Goal: Task Accomplishment & Management: Complete application form

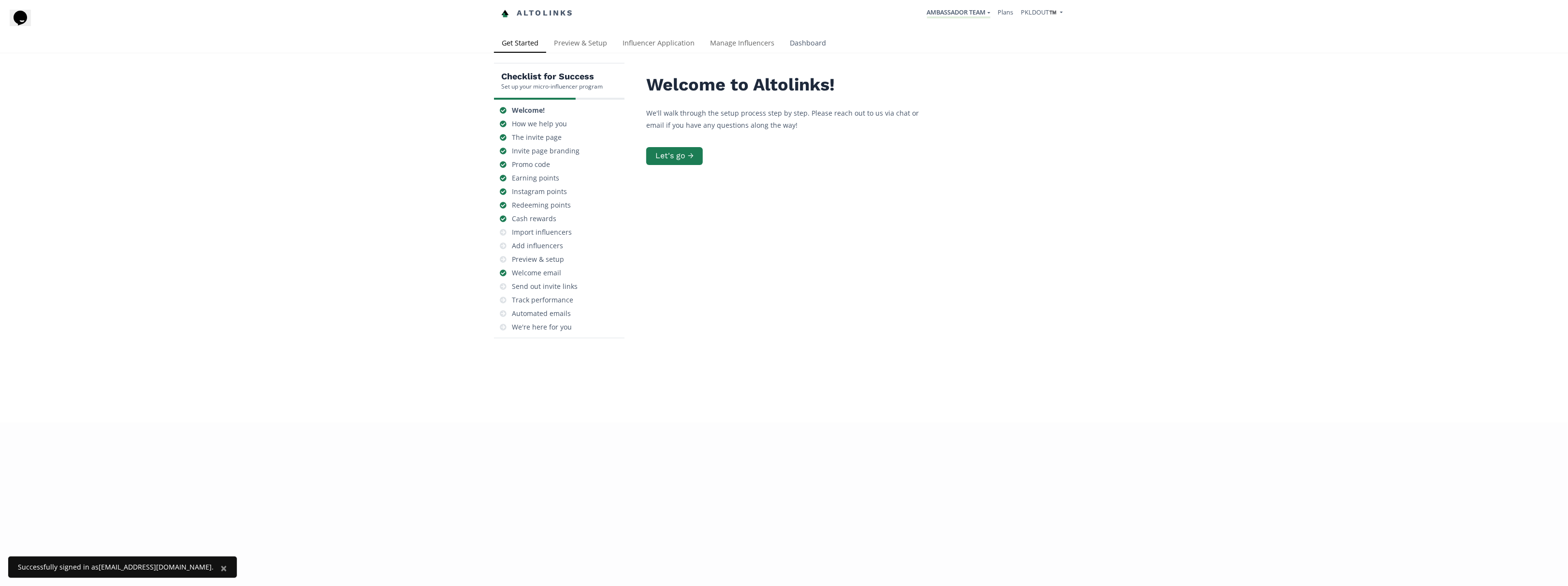
click at [799, 38] on link "Dashboard" at bounding box center [808, 44] width 51 height 19
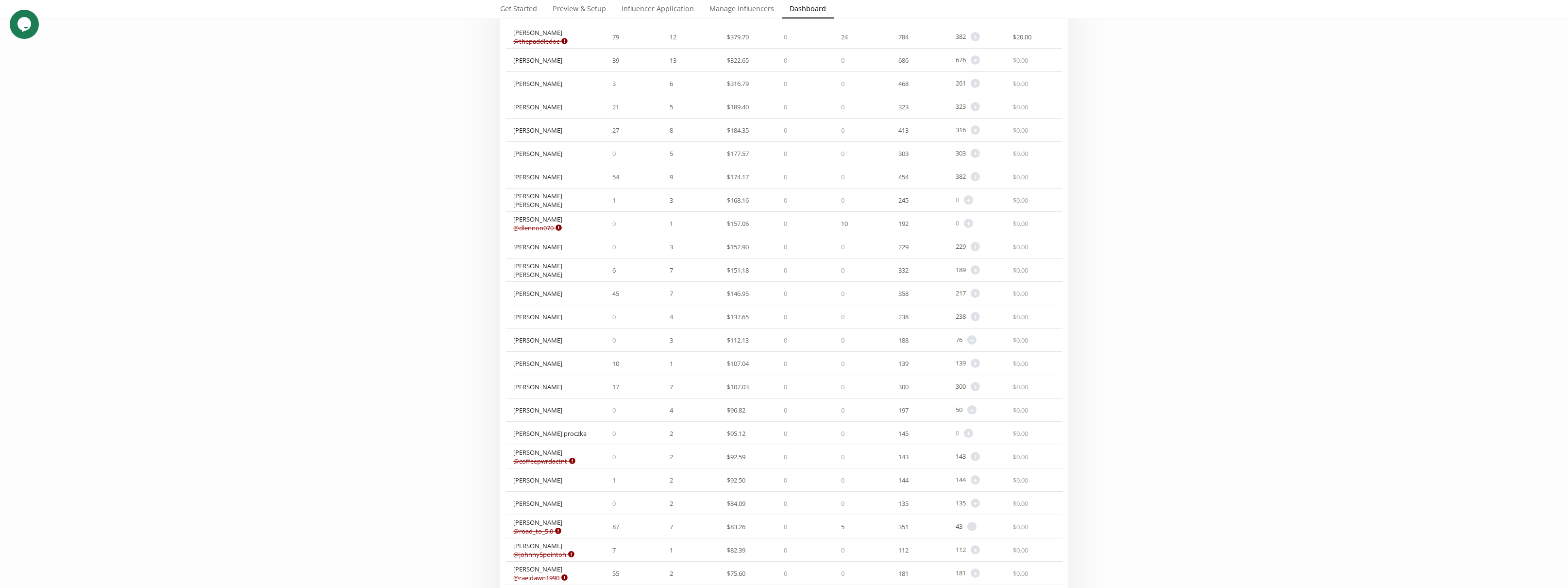
scroll to position [49, 0]
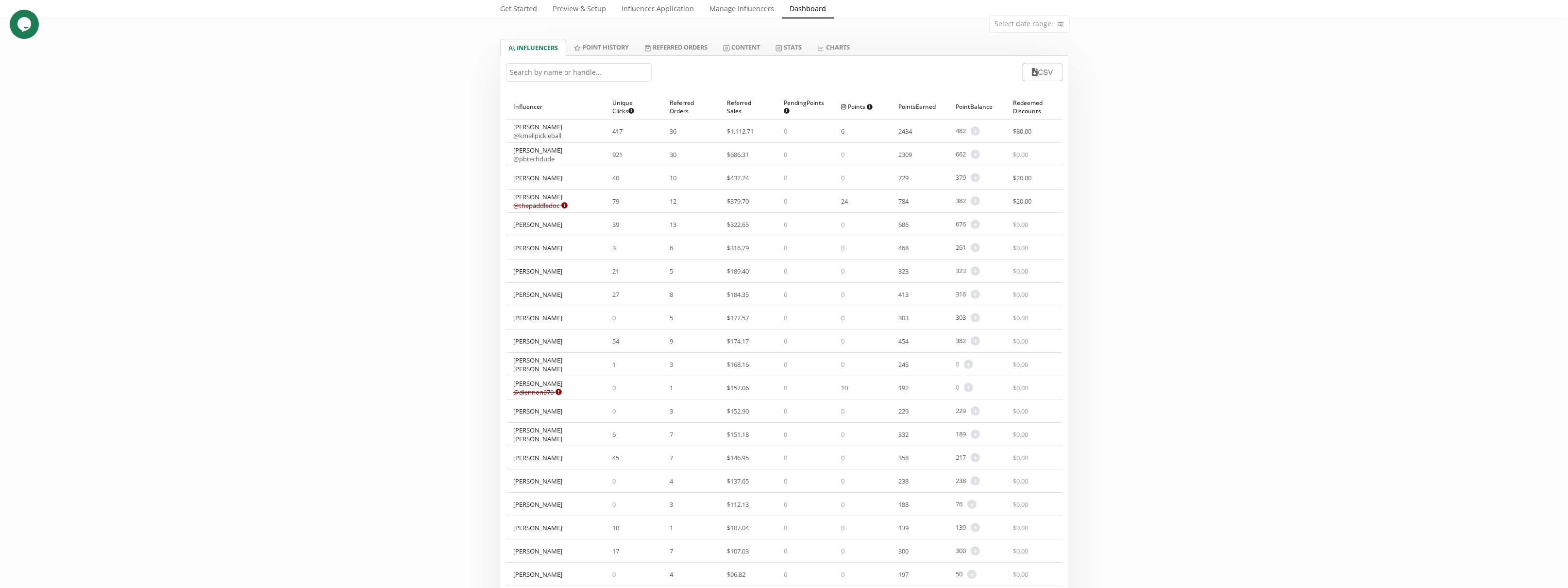
click at [562, 75] on input "text" at bounding box center [579, 72] width 145 height 19
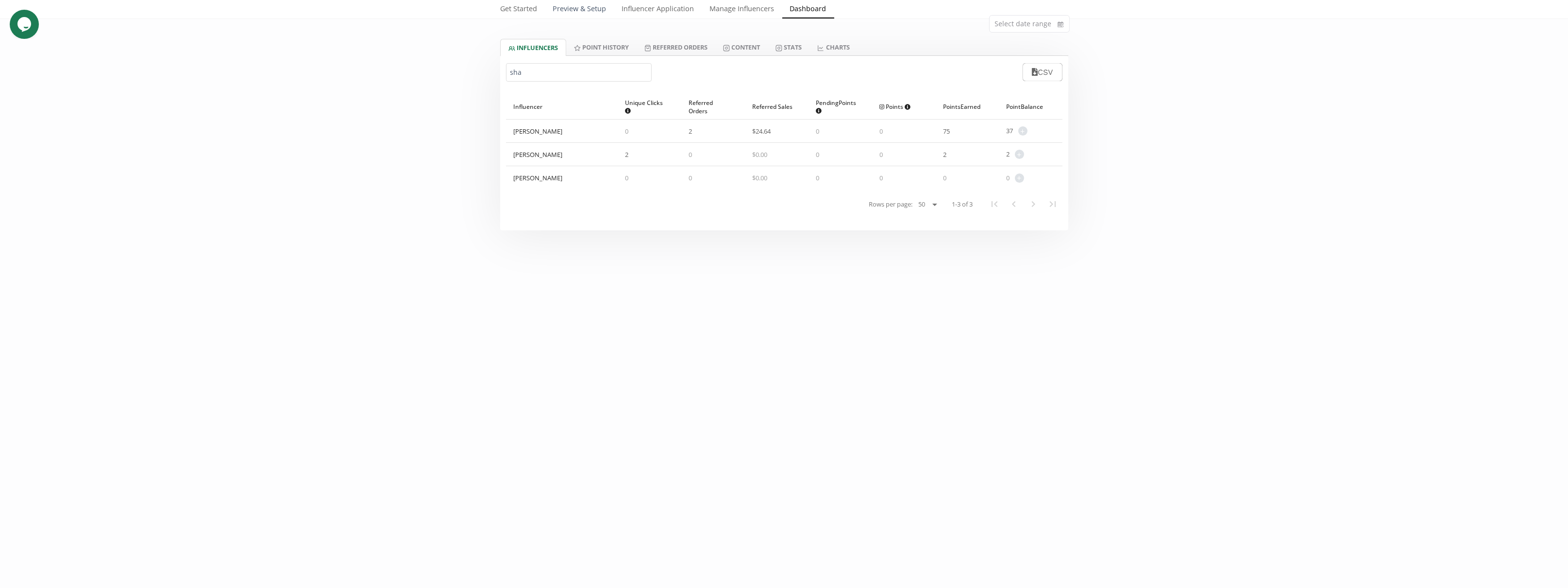
type input "sha"
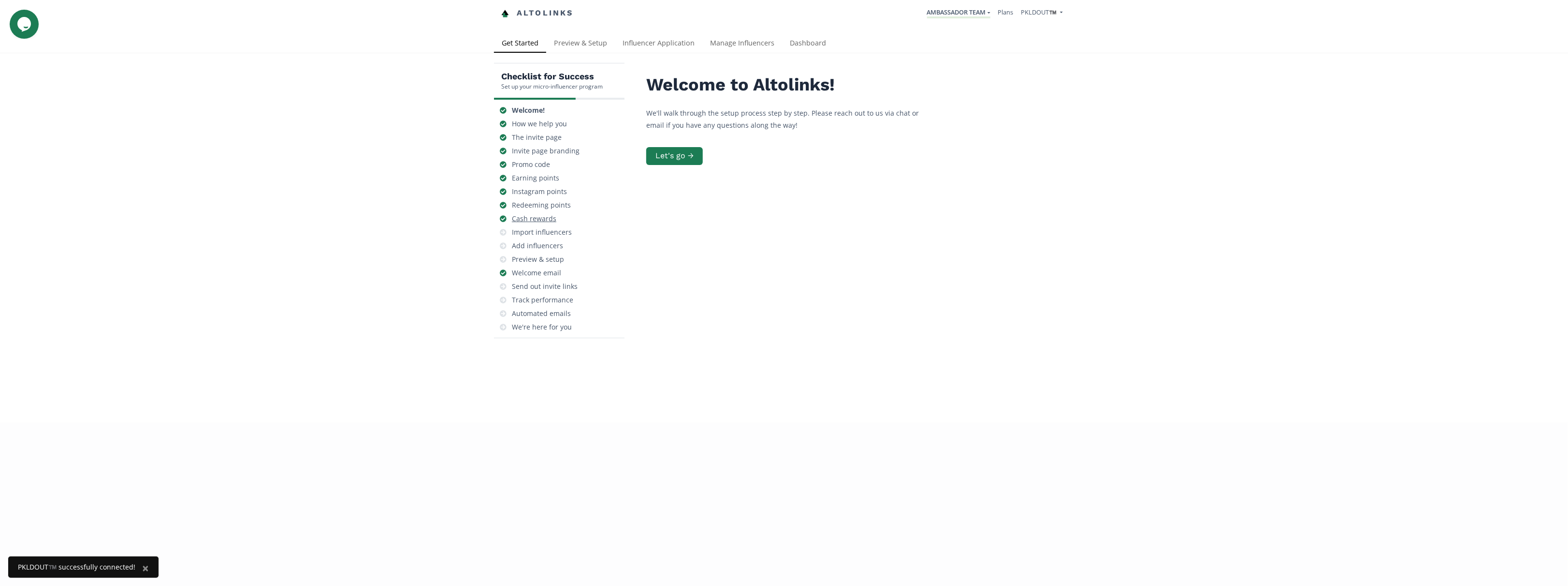
click at [534, 217] on div "Cash rewards" at bounding box center [533, 219] width 44 height 10
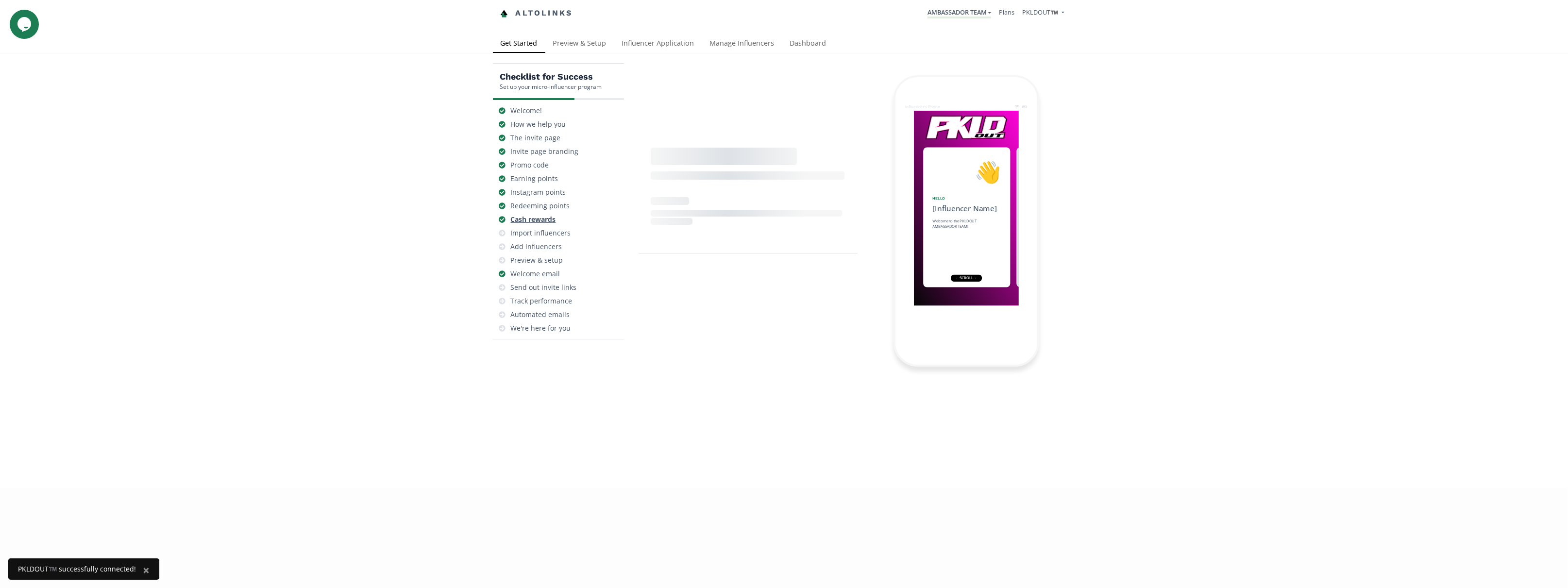
scroll to position [0, 1019]
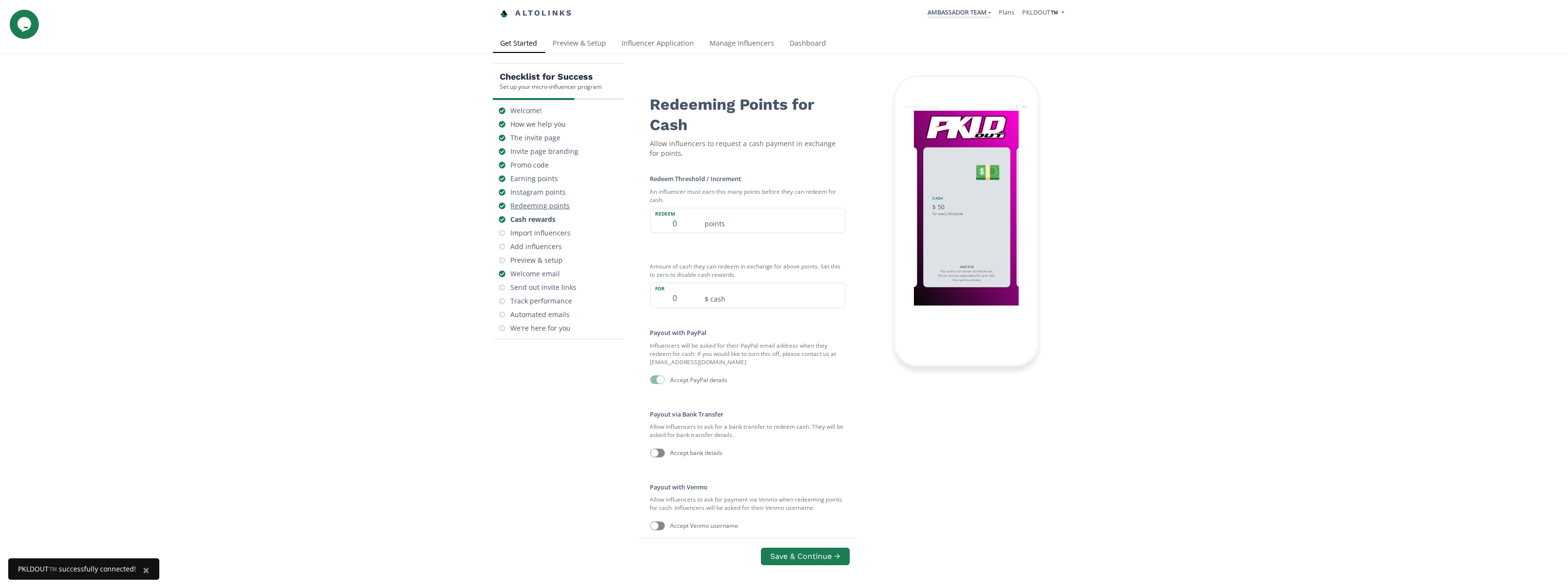
click at [543, 205] on div "Redeeming points" at bounding box center [540, 206] width 59 height 10
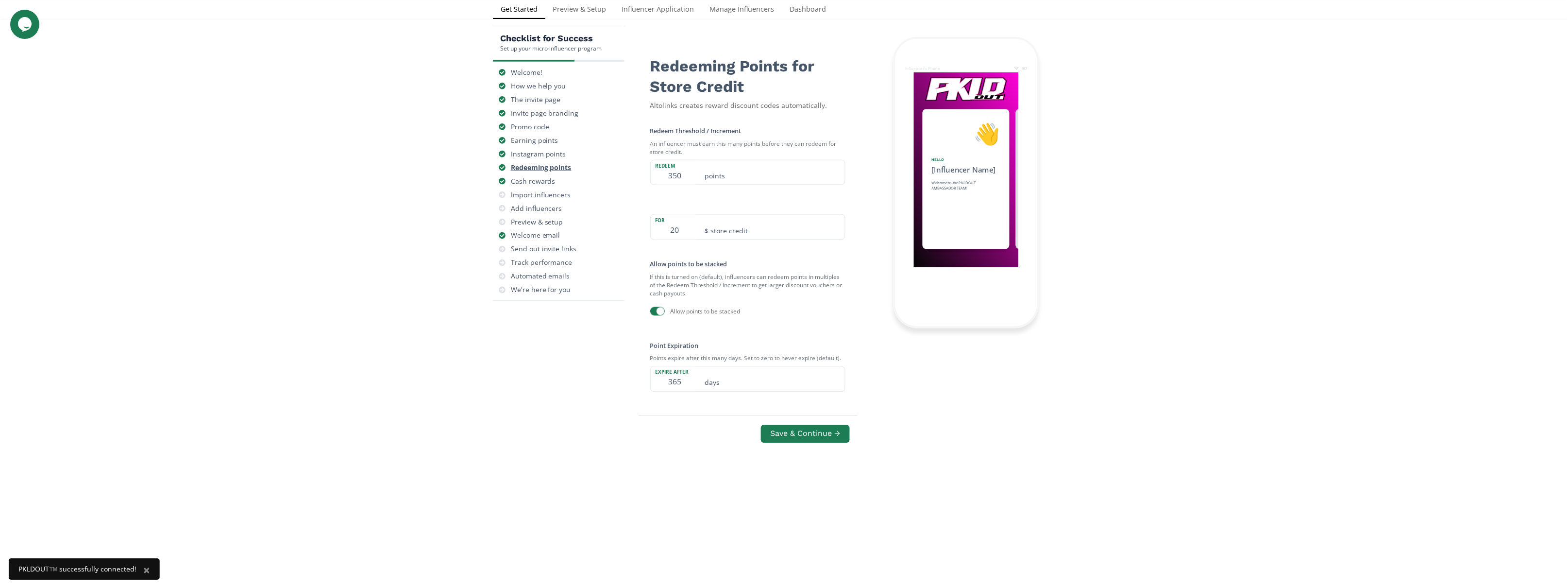
scroll to position [0, 874]
click at [537, 141] on div "Earning points" at bounding box center [534, 141] width 48 height 10
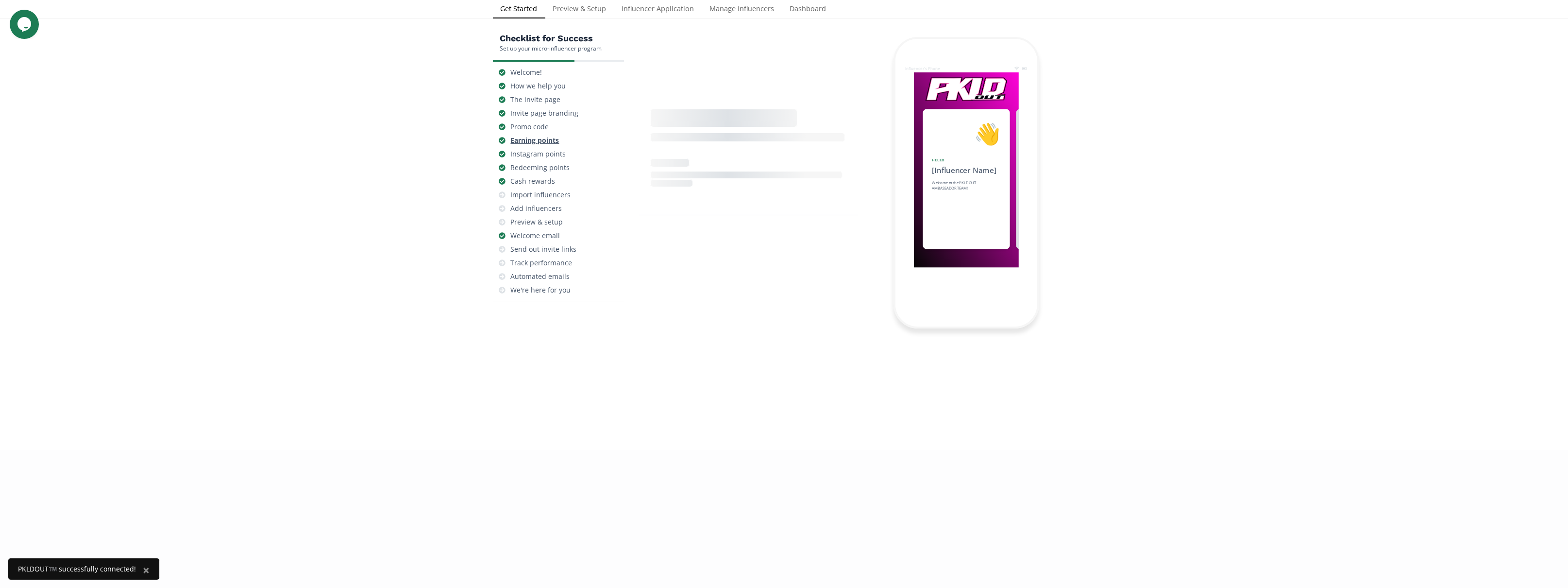
scroll to position [0, 582]
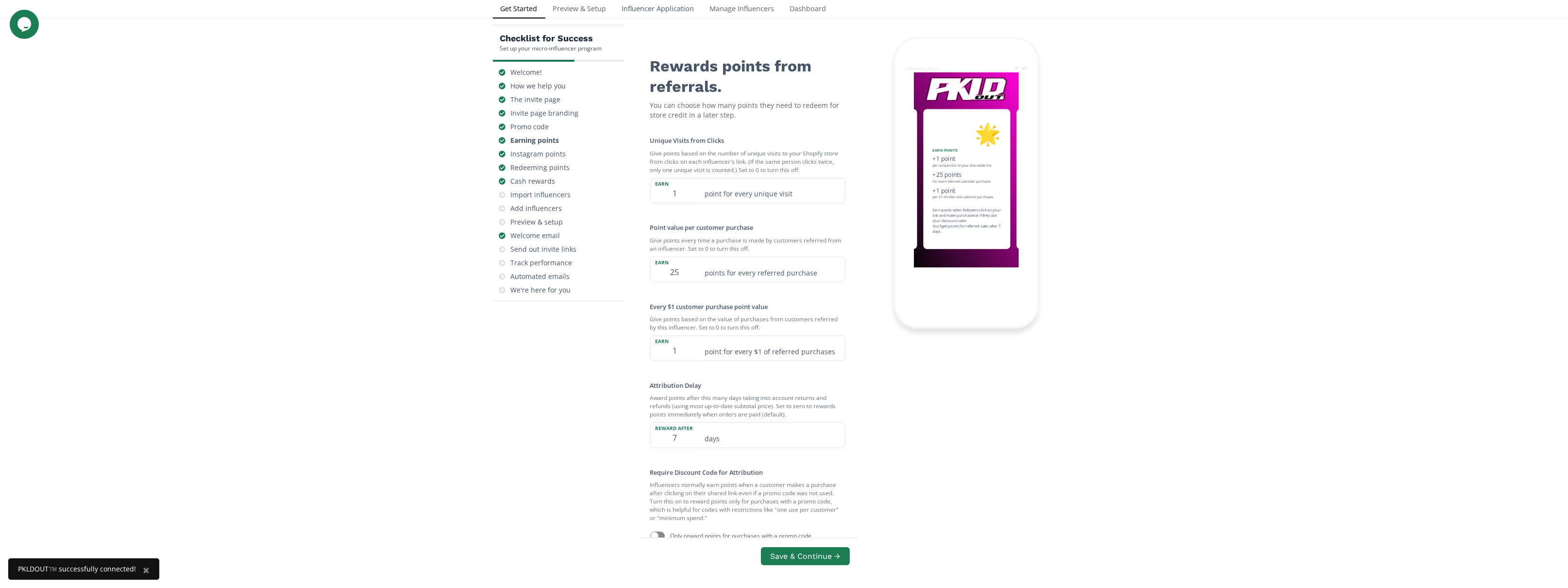
click at [660, 11] on link "Influencer Application" at bounding box center [658, 10] width 88 height 19
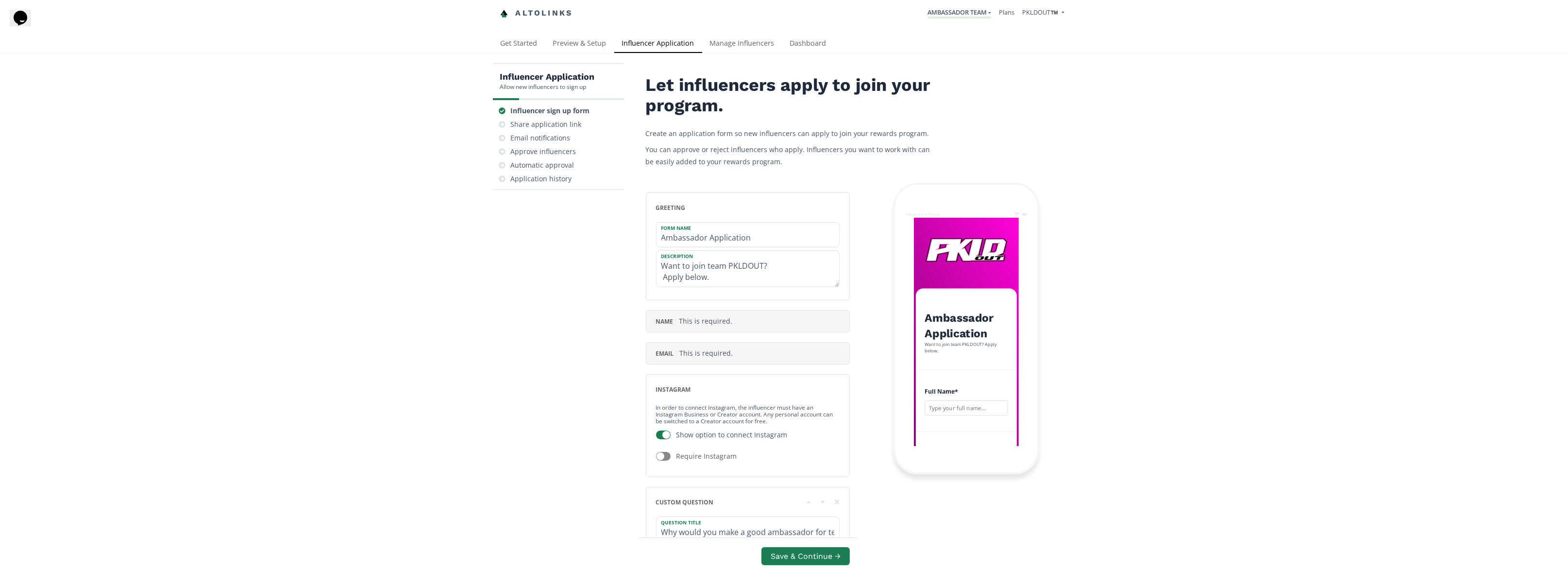
click at [544, 150] on div "Approve influencers" at bounding box center [543, 151] width 65 height 10
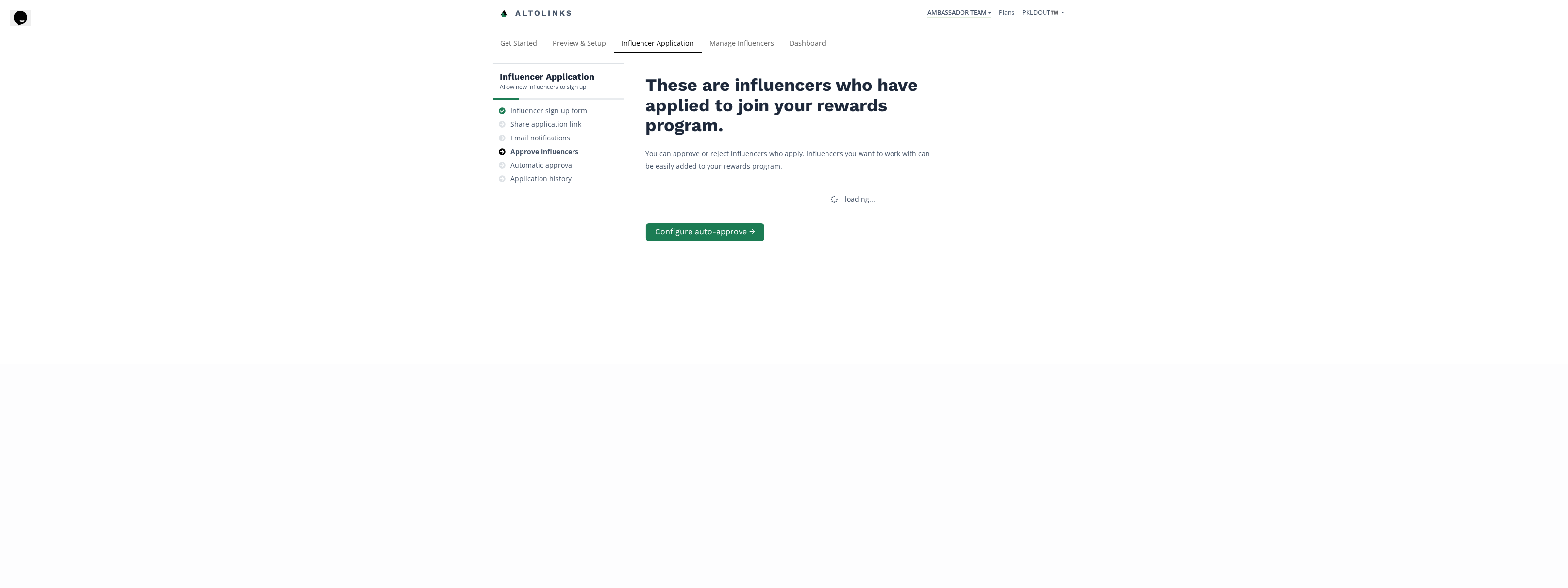
scroll to position [38, 0]
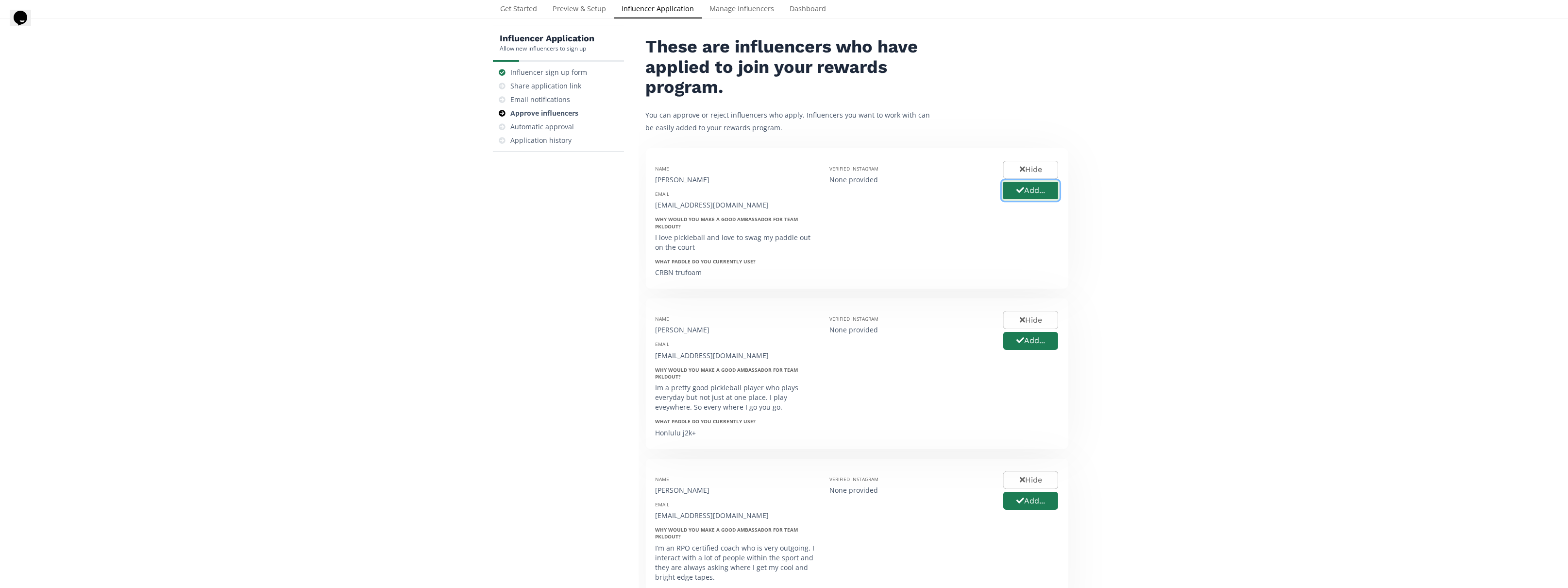
click at [1025, 194] on button "Add..." at bounding box center [1030, 191] width 57 height 21
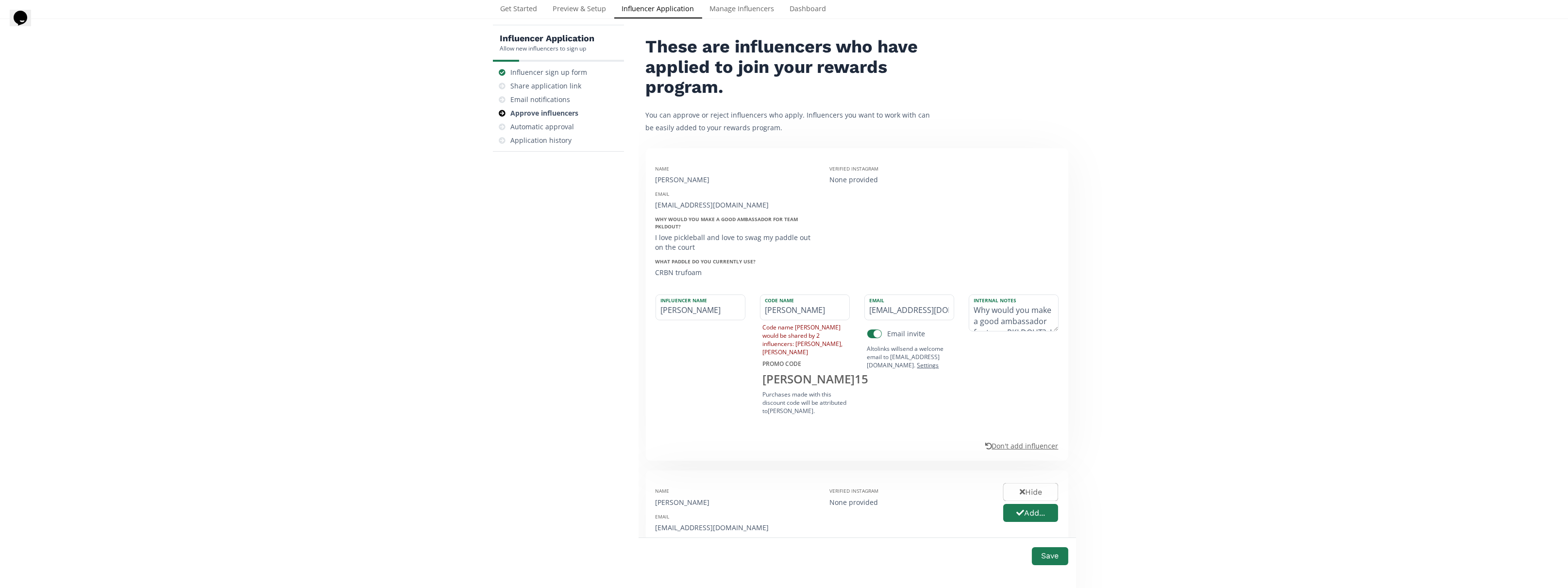
scroll to position [87, 0]
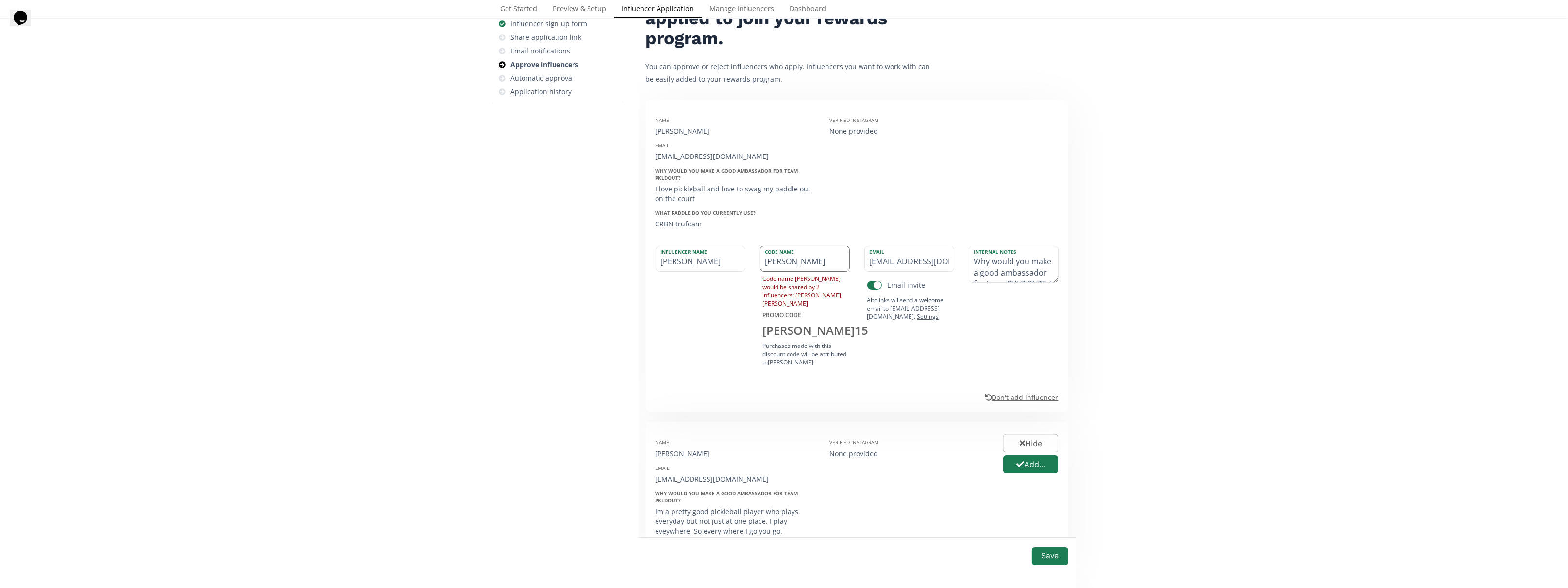
click at [805, 262] on input "THOMAS" at bounding box center [805, 259] width 89 height 25
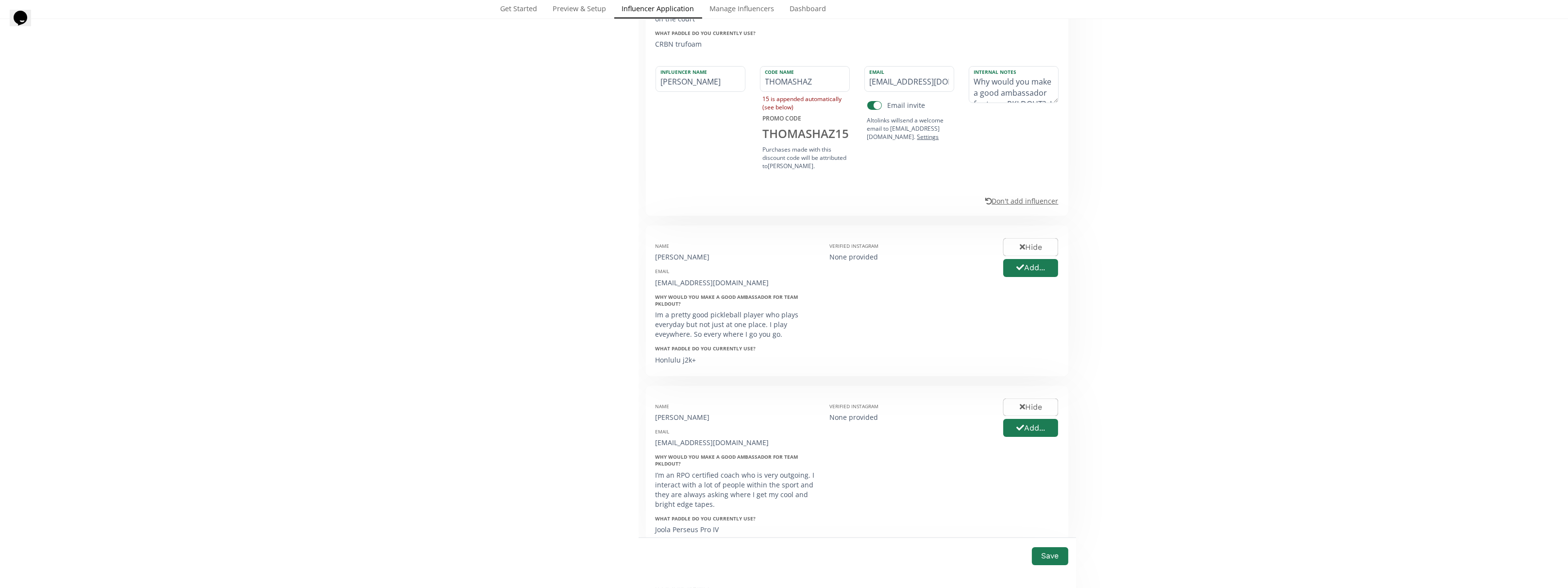
scroll to position [281, 0]
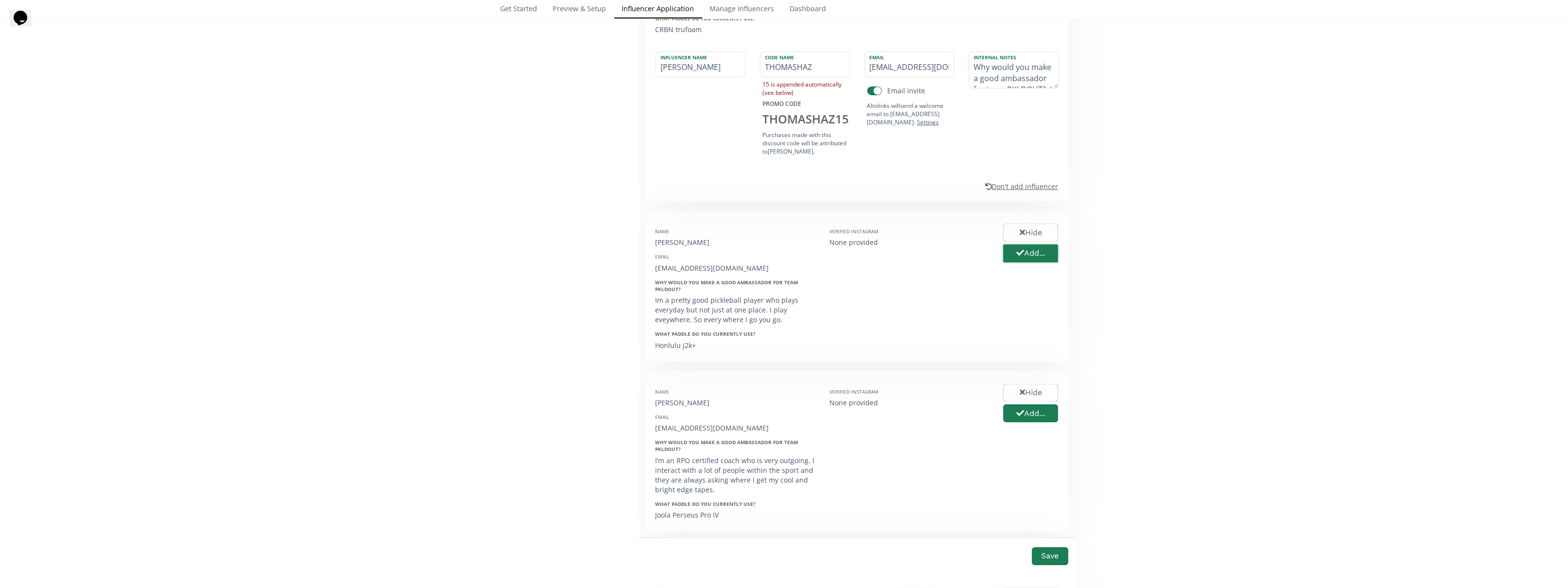
type input "THOMASHAZ"
click at [1020, 249] on icon "button" at bounding box center [1020, 253] width 8 height 8
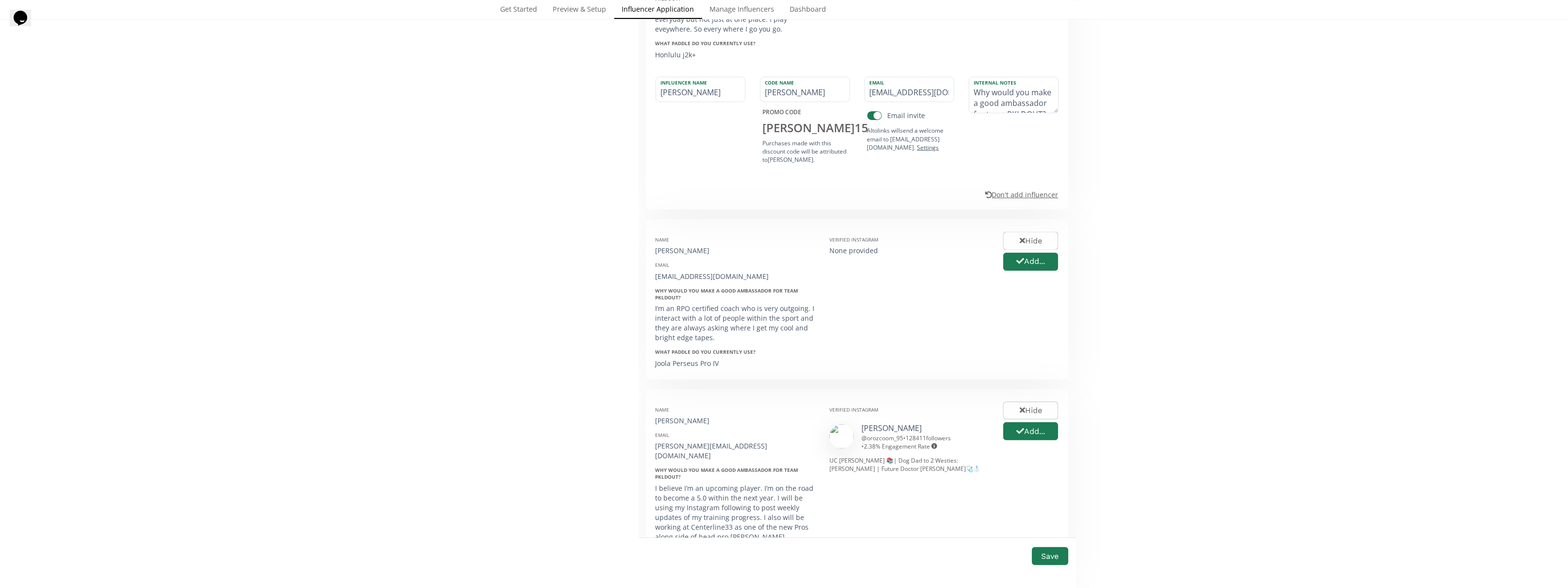
scroll to position [573, 0]
click at [1026, 260] on button "Add..." at bounding box center [1030, 260] width 57 height 21
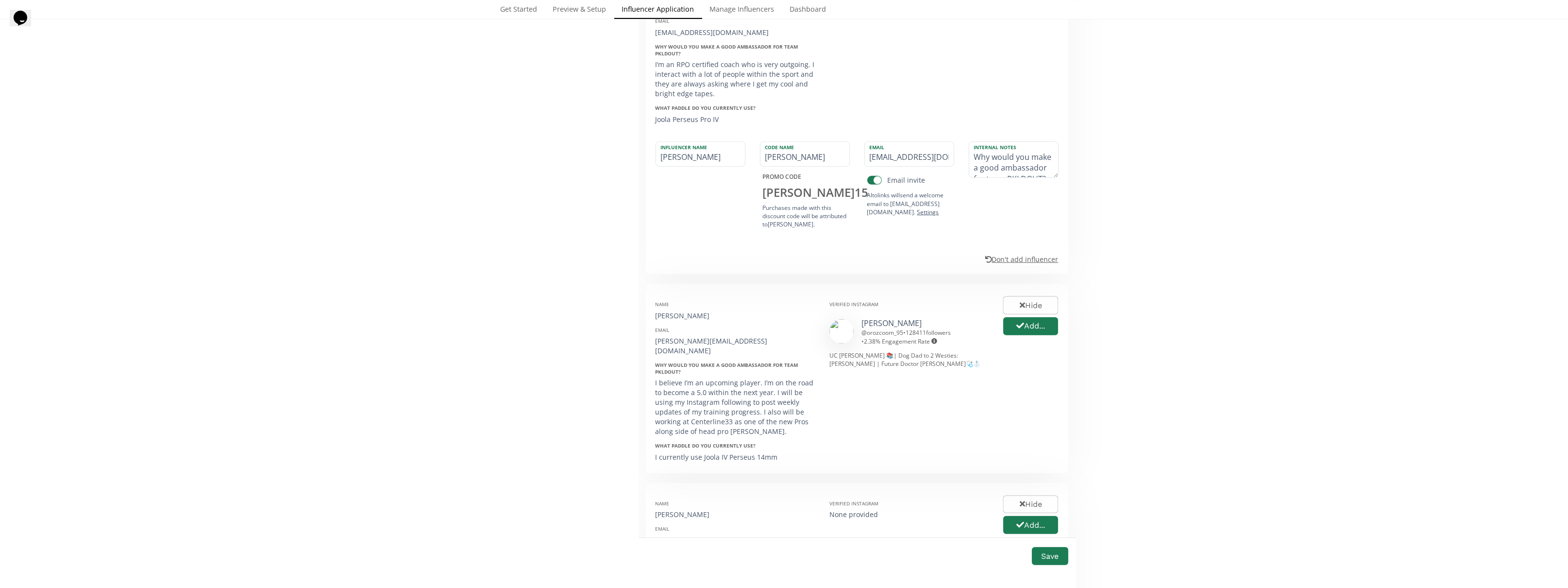
scroll to position [865, 0]
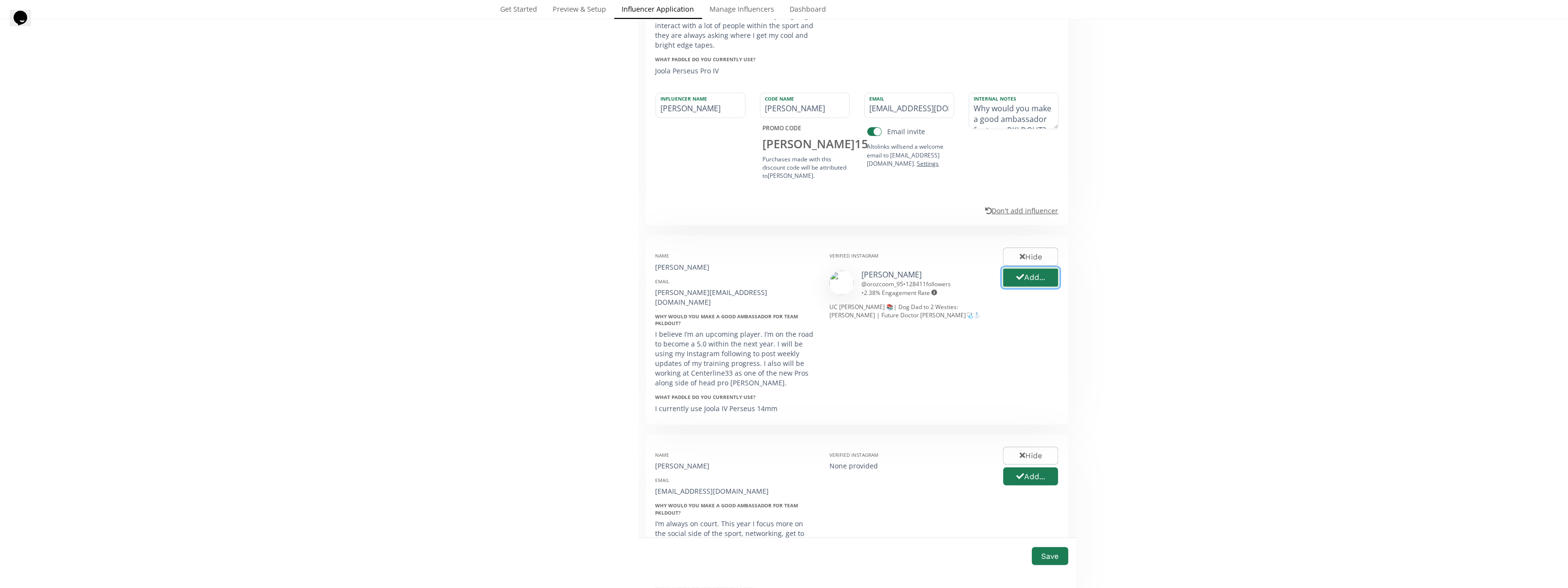
click at [1022, 276] on icon "button" at bounding box center [1020, 277] width 8 height 8
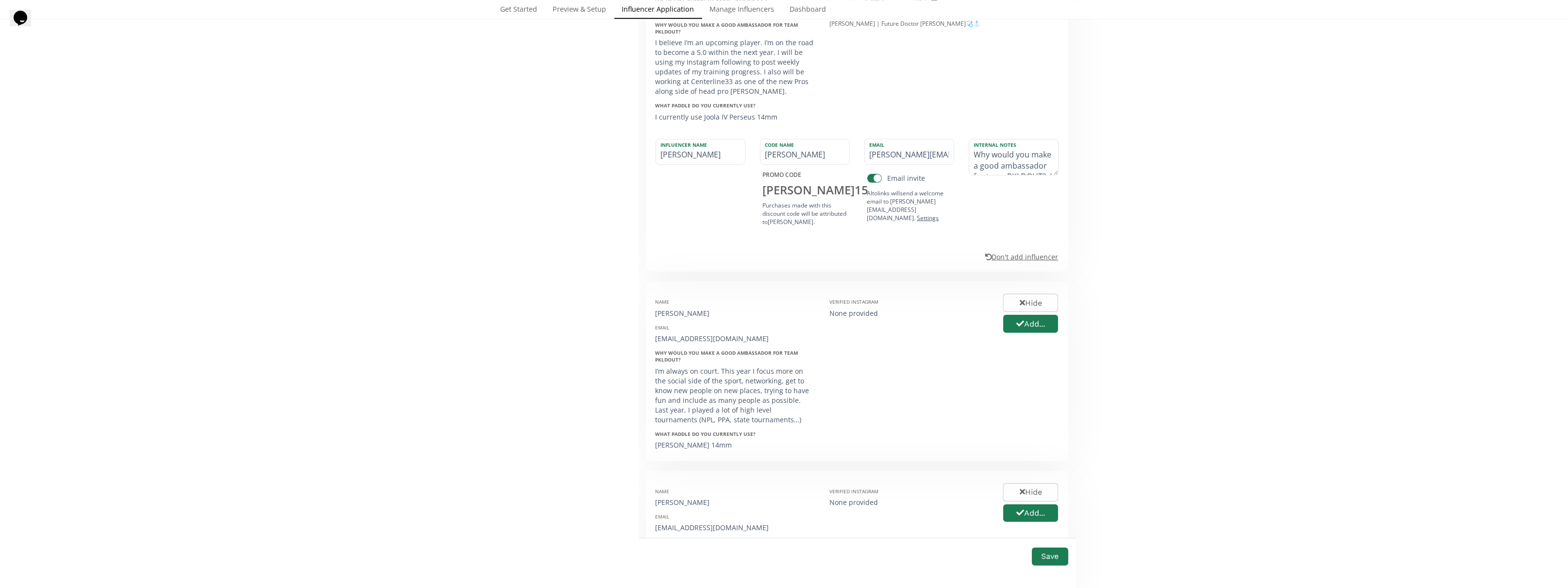
scroll to position [1204, 0]
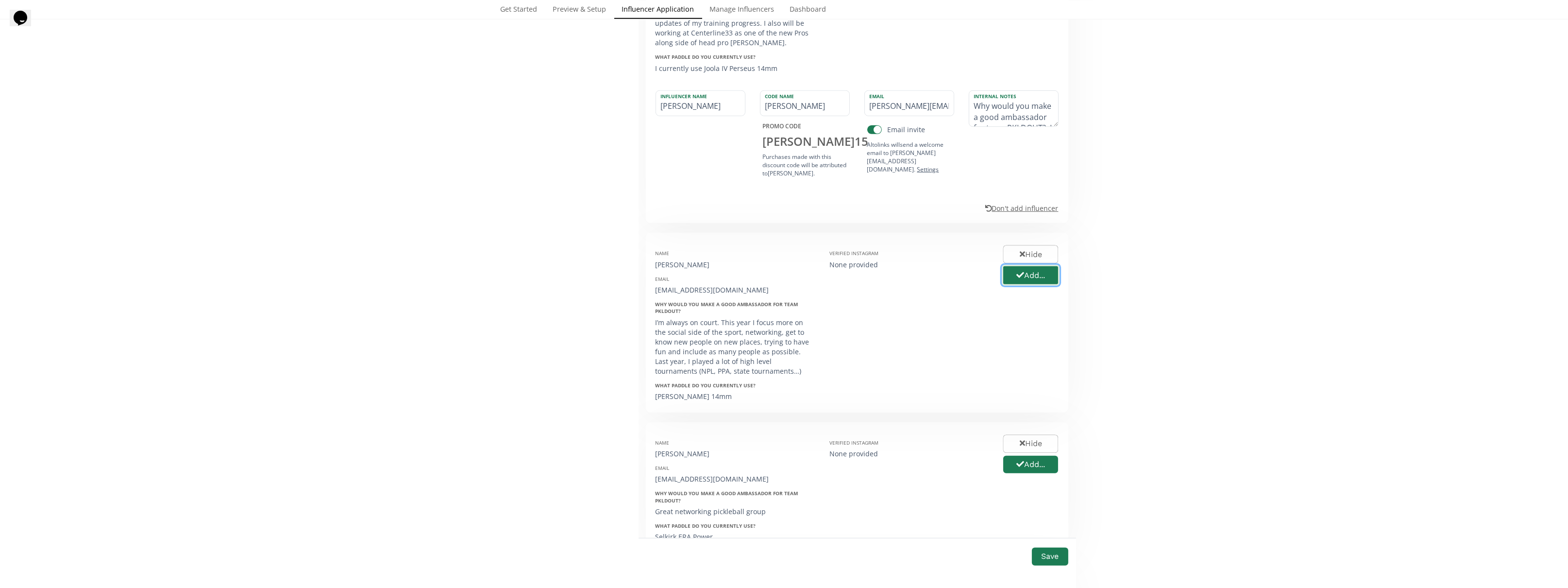
click at [1022, 269] on button "Add..." at bounding box center [1030, 275] width 57 height 21
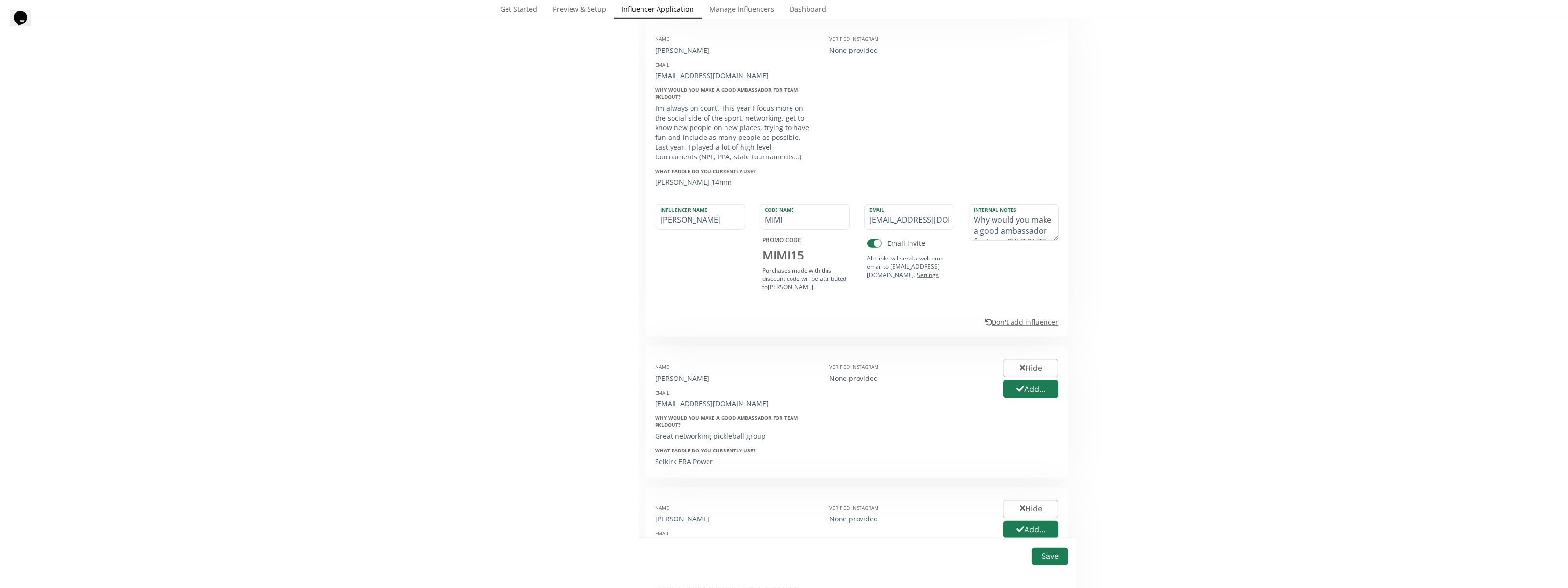
scroll to position [1496, 0]
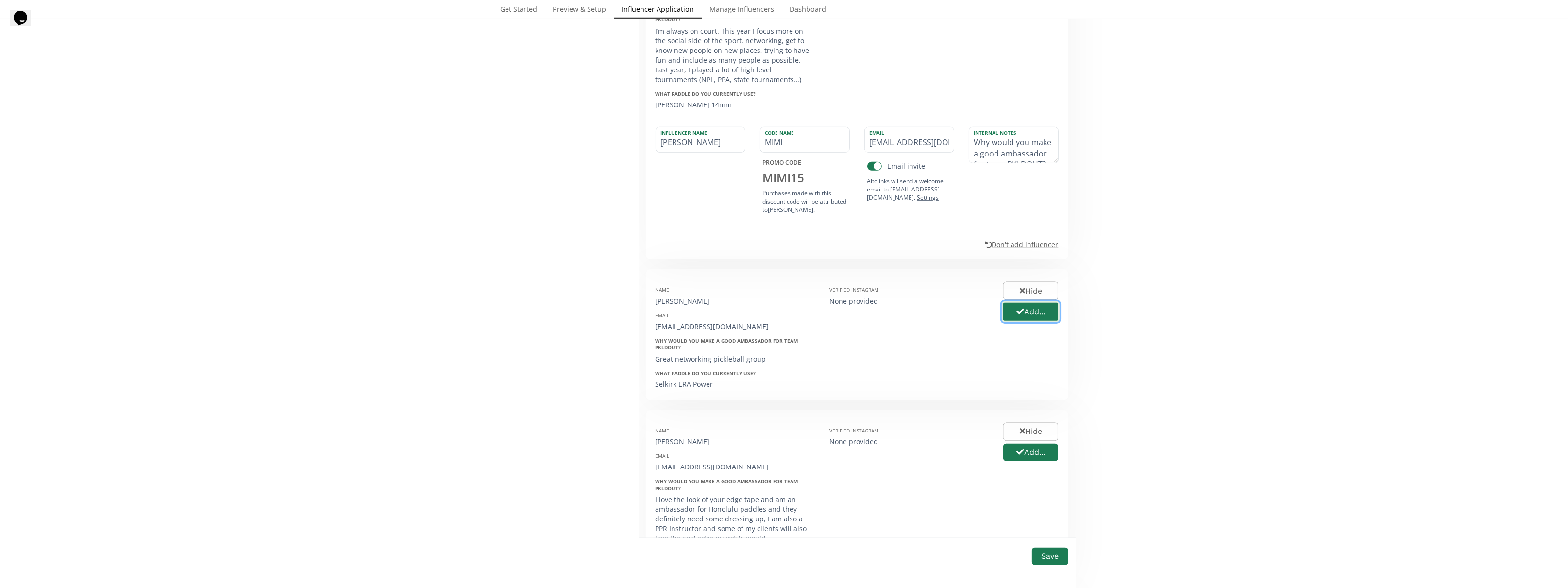
click at [1020, 307] on icon "button" at bounding box center [1020, 311] width 8 height 8
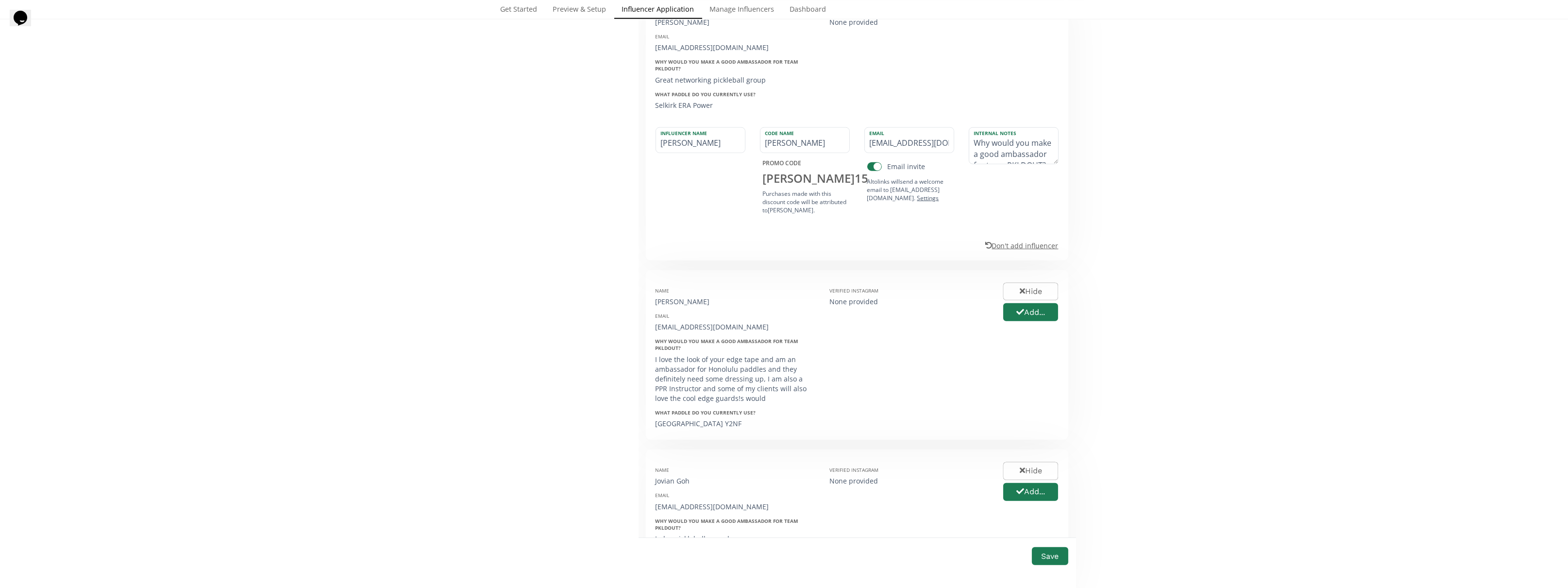
scroll to position [1787, 0]
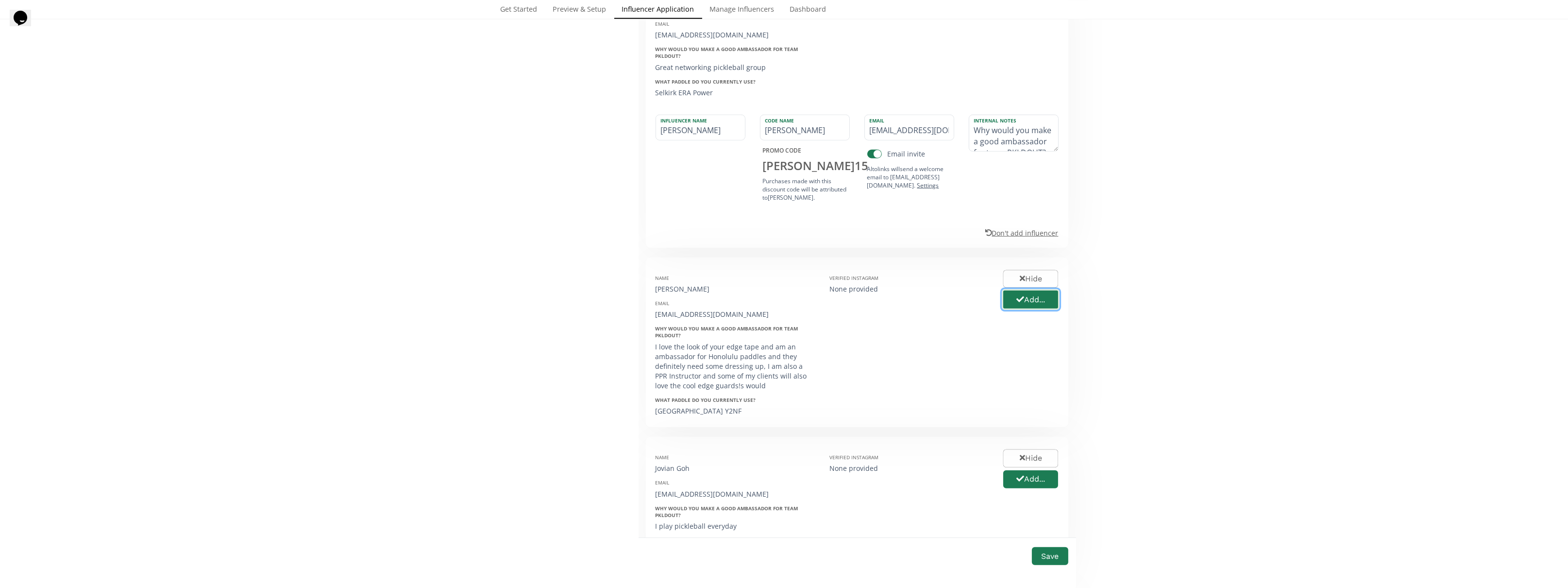
click at [1022, 295] on icon "button" at bounding box center [1020, 299] width 8 height 8
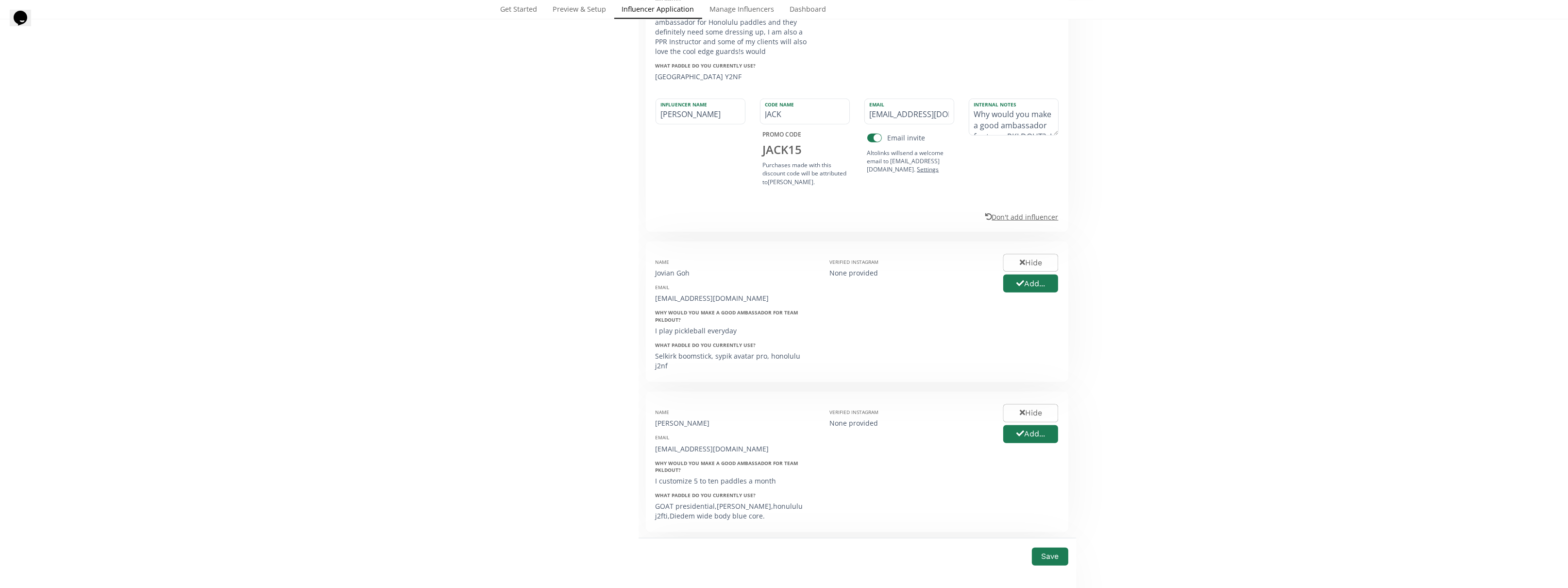
scroll to position [2128, 0]
click at [1019, 273] on icon "button" at bounding box center [1020, 277] width 8 height 8
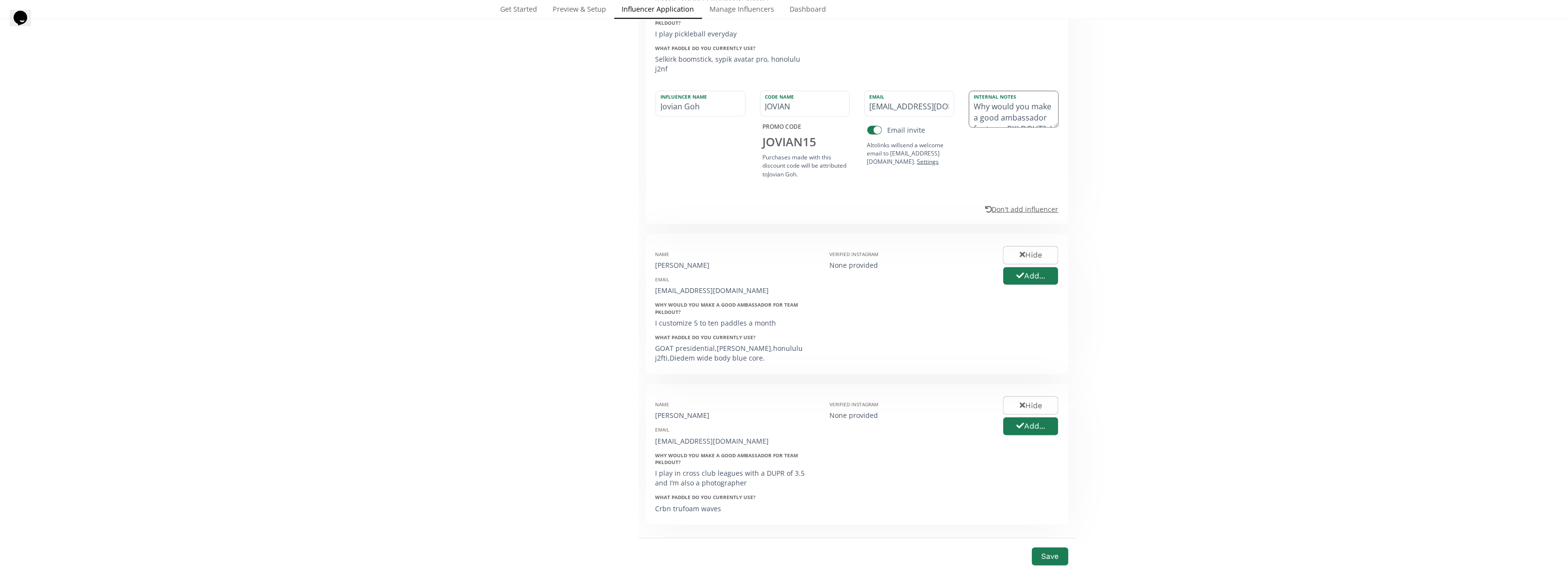
scroll to position [2419, 0]
click at [1018, 272] on icon "button" at bounding box center [1020, 274] width 8 height 6
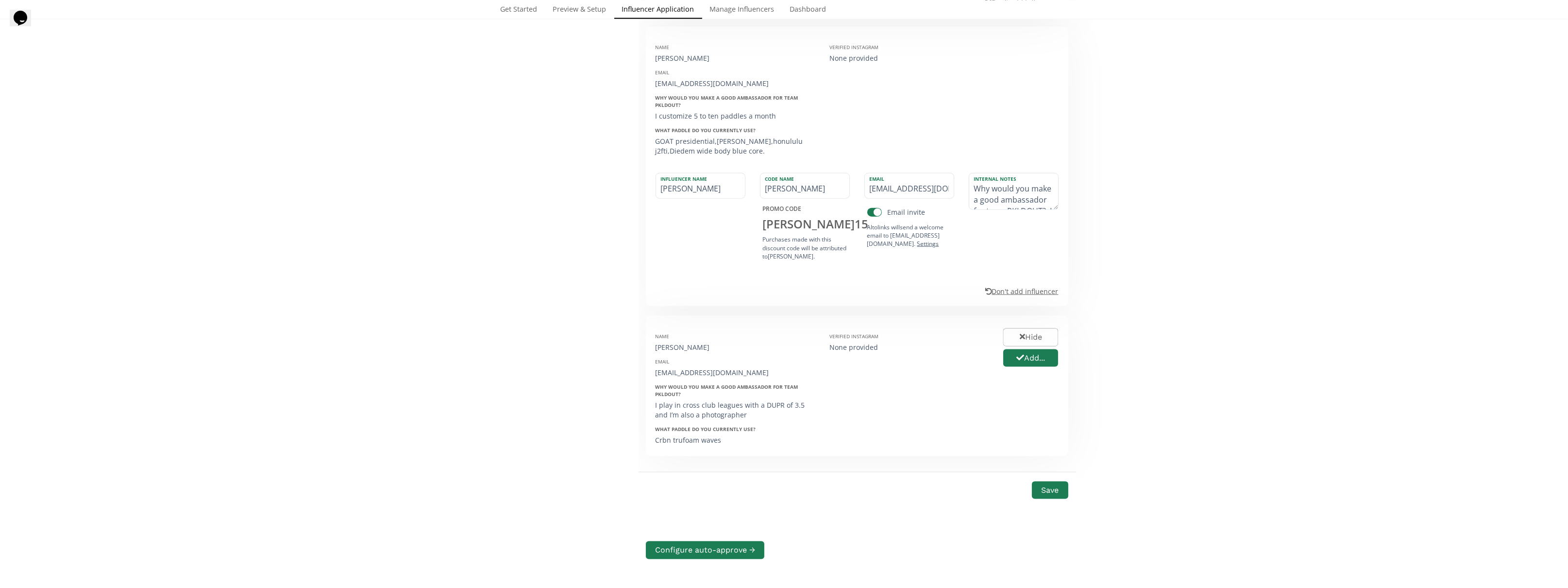
scroll to position [2663, 0]
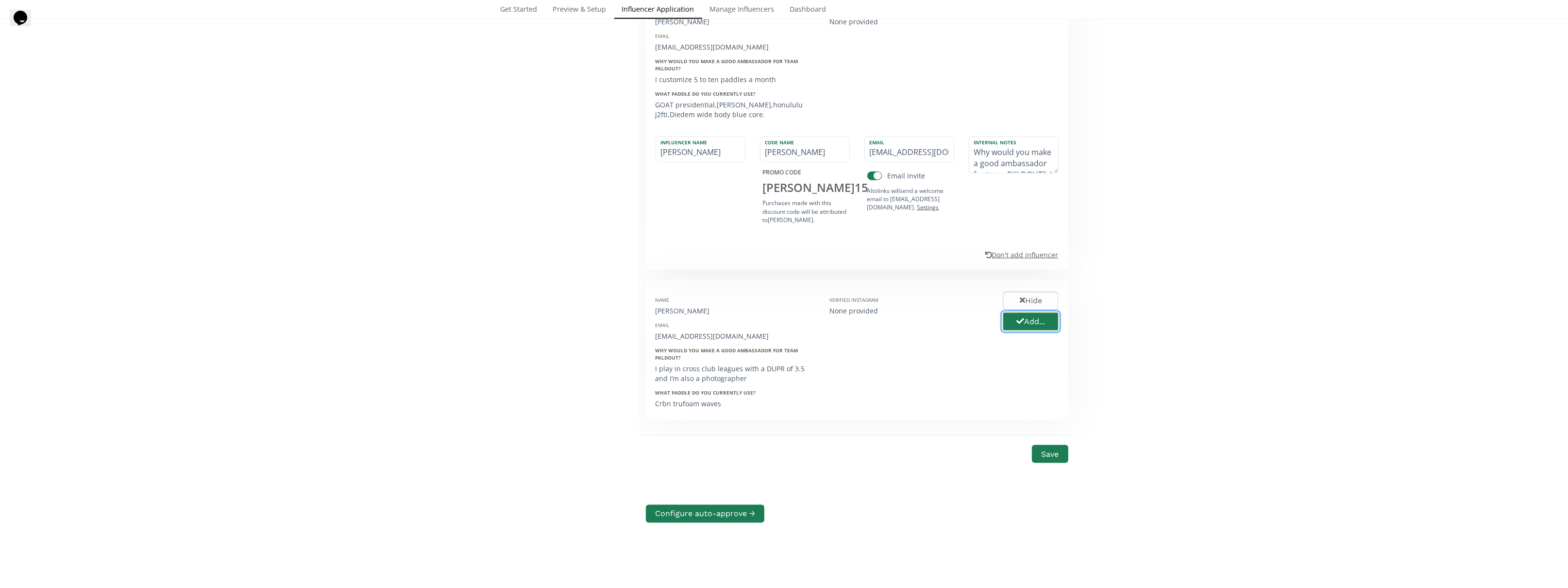
click at [1011, 311] on button "Add..." at bounding box center [1030, 322] width 57 height 21
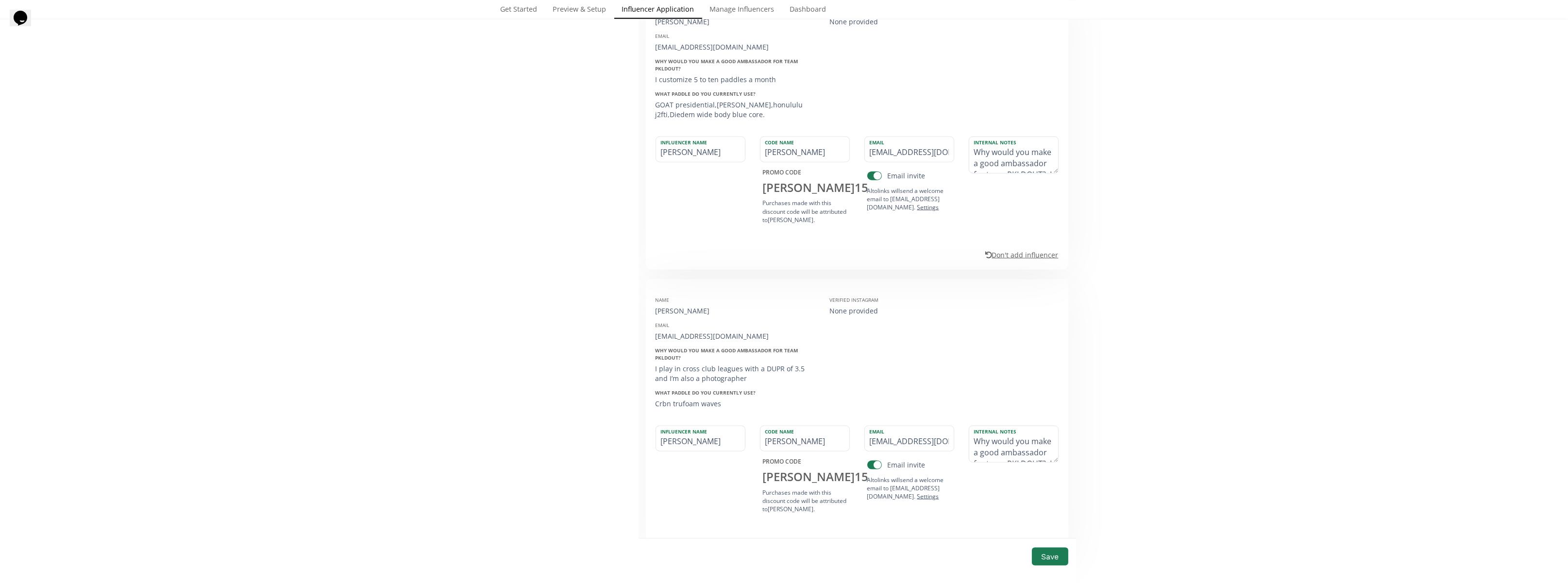
scroll to position [2808, 0]
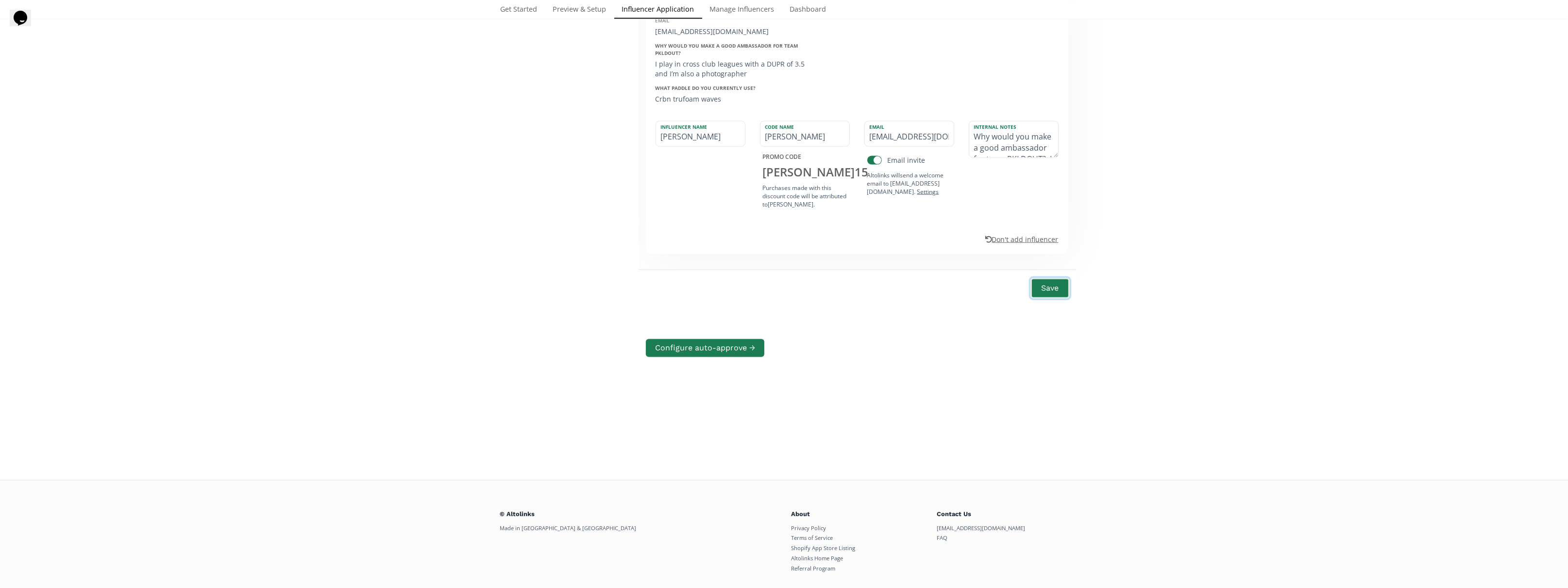
click at [1048, 278] on button "Save" at bounding box center [1050, 289] width 39 height 21
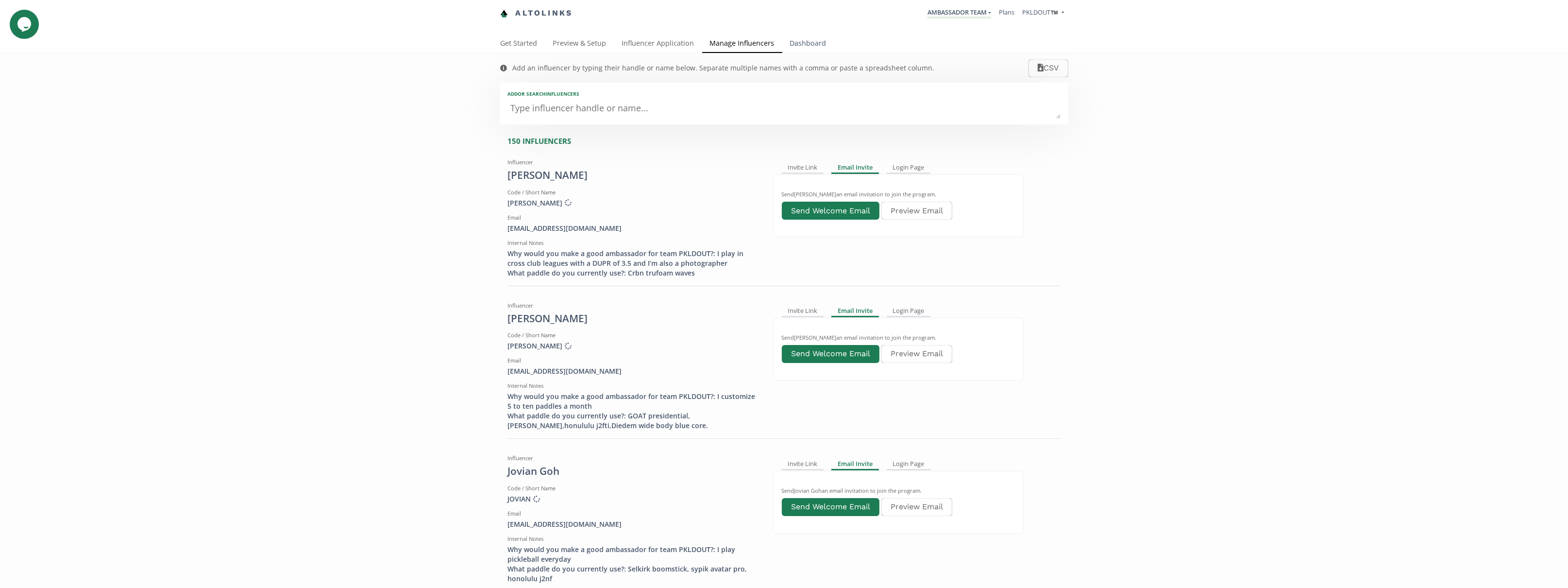
click at [803, 44] on link "Dashboard" at bounding box center [808, 44] width 52 height 19
